Goal: Find specific page/section: Find specific page/section

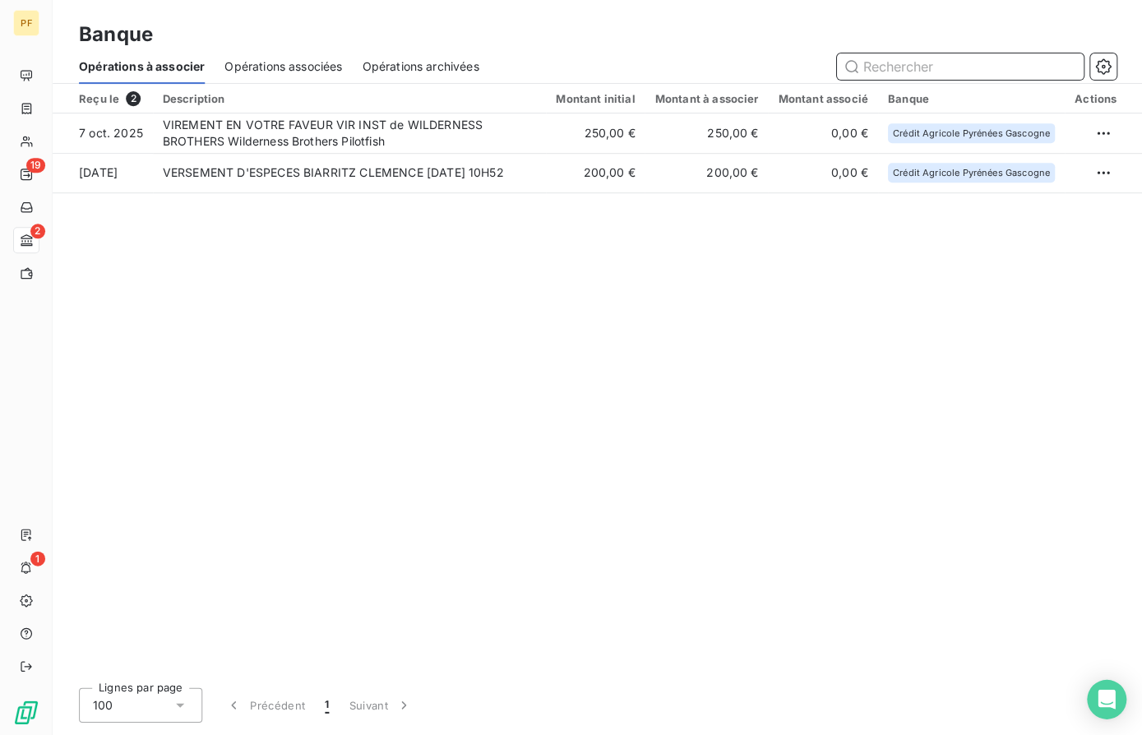
click at [937, 70] on input "text" at bounding box center [959, 66] width 247 height 26
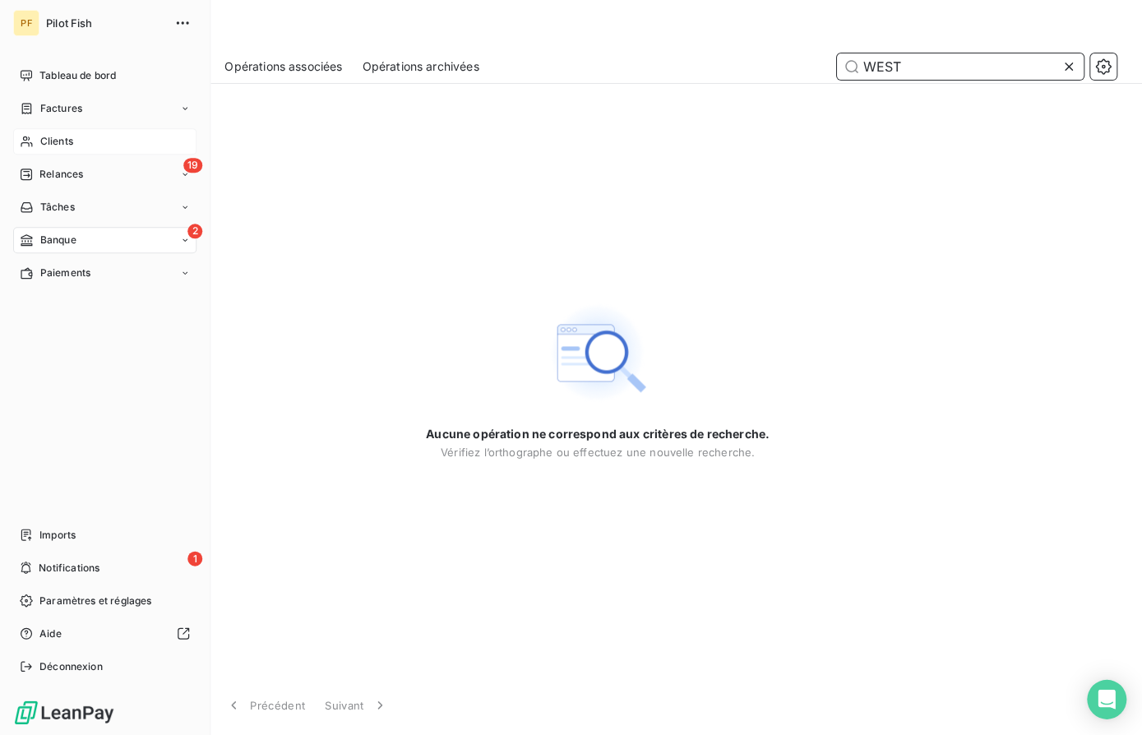
type input "WEST"
click at [55, 135] on span "Clients" at bounding box center [56, 141] width 33 height 15
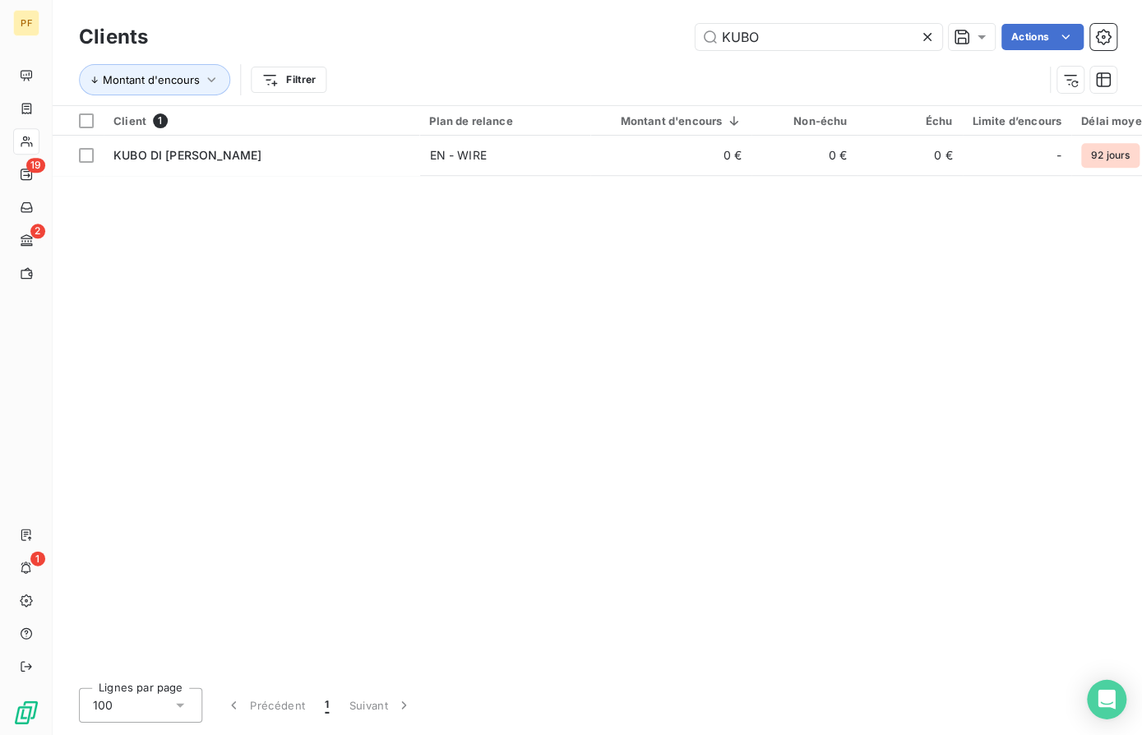
drag, startPoint x: 767, startPoint y: 30, endPoint x: 680, endPoint y: 29, distance: 87.2
click at [680, 29] on div "KUBO Actions" at bounding box center [642, 37] width 948 height 26
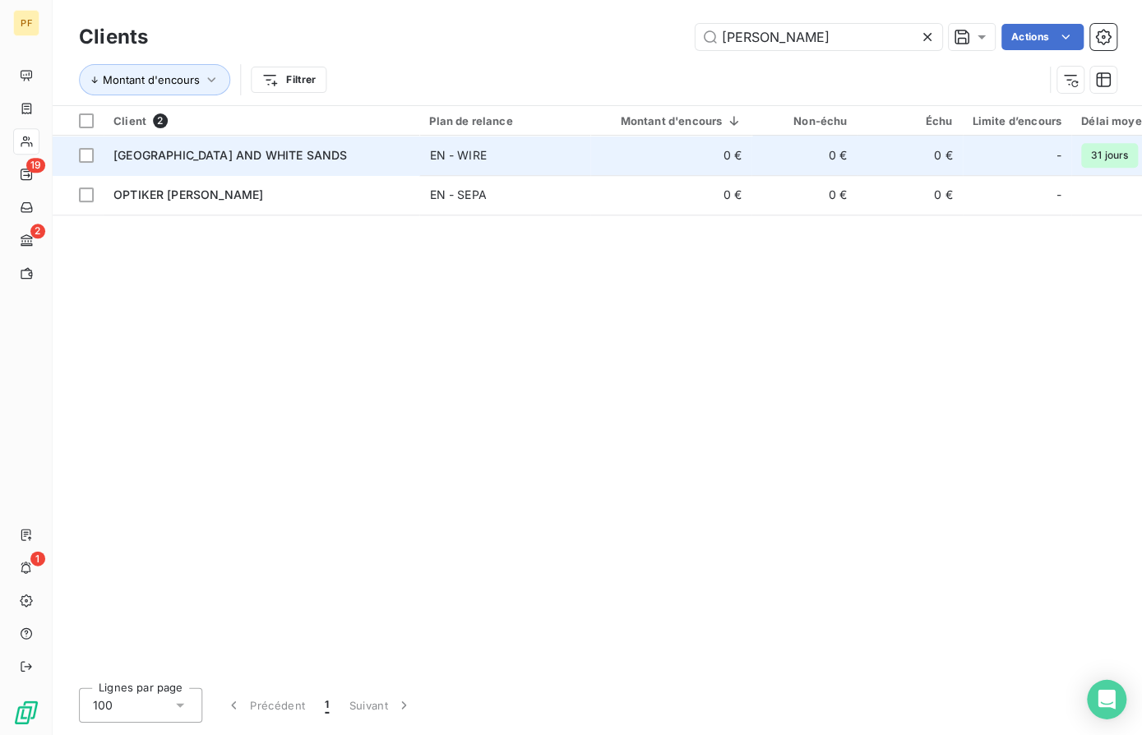
type input "[PERSON_NAME]"
click at [278, 152] on span "[GEOGRAPHIC_DATA] AND WHITE SANDS" at bounding box center [230, 155] width 234 height 14
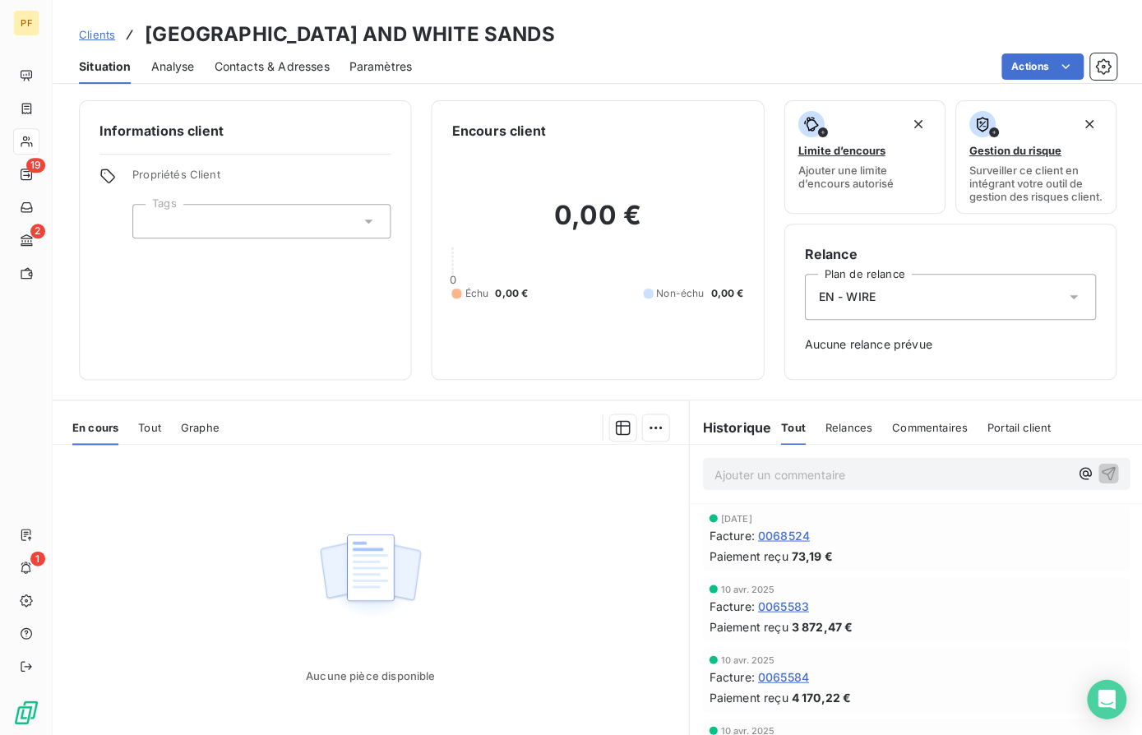
click at [804, 544] on span "0068524" at bounding box center [783, 534] width 52 height 17
